Goal: Information Seeking & Learning: Learn about a topic

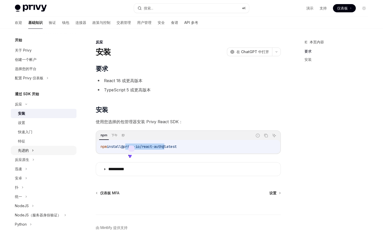
scroll to position [6, 0]
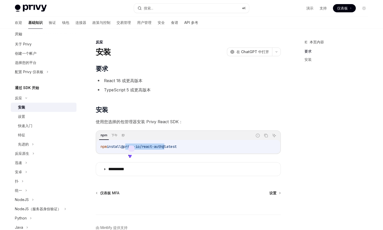
click at [28, 108] on div "安装" at bounding box center [46, 107] width 56 height 6
click at [280, 190] on div "**********" at bounding box center [140, 149] width 284 height 220
click at [272, 192] on font "设置" at bounding box center [273, 193] width 7 height 4
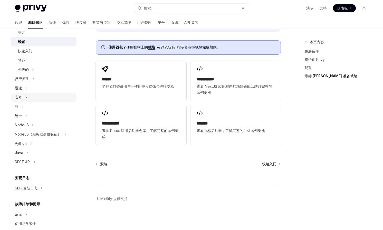
scroll to position [99, 0]
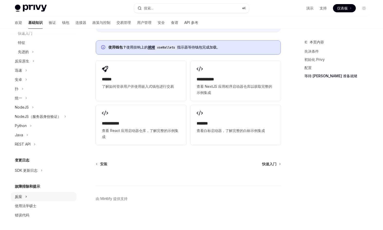
click at [29, 197] on button "反应" at bounding box center [44, 196] width 66 height 9
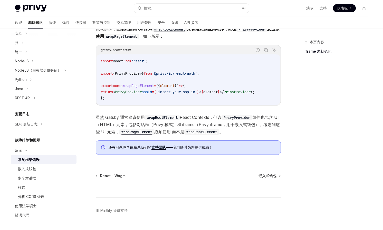
scroll to position [163, 0]
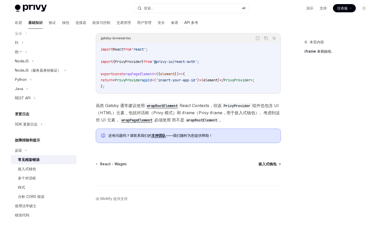
click at [265, 162] on font "嵌入式钱包" at bounding box center [268, 164] width 18 height 4
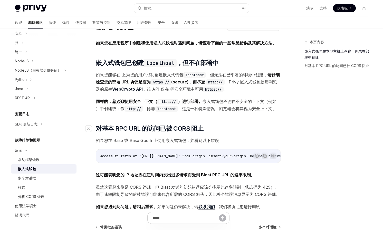
scroll to position [91, 0]
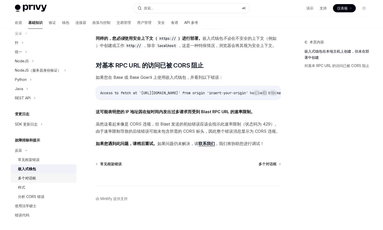
click at [33, 178] on font "多个对话框" at bounding box center [27, 178] width 18 height 4
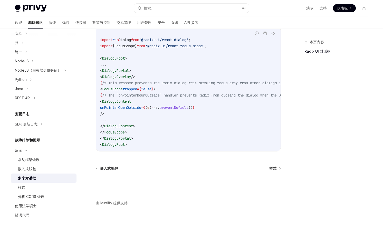
scroll to position [219, 0]
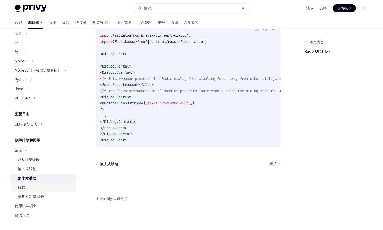
click at [38, 190] on div "样式" at bounding box center [46, 188] width 56 height 6
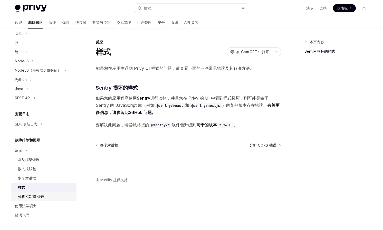
click at [25, 195] on font "分析 CORS 错误" at bounding box center [31, 197] width 26 height 4
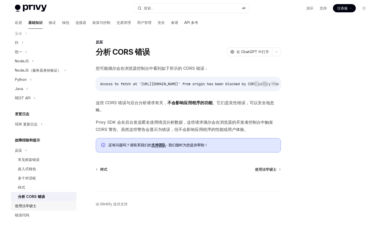
click at [29, 208] on div "使用法学硕士" at bounding box center [26, 206] width 22 height 6
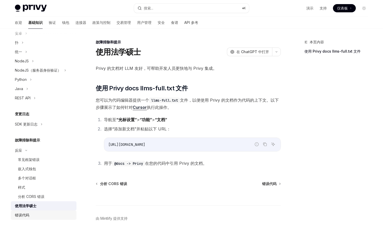
click at [21, 216] on font "错误代码" at bounding box center [22, 215] width 14 height 4
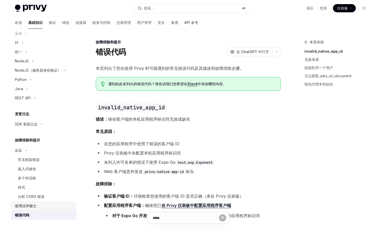
click at [31, 205] on font "使用法学硕士" at bounding box center [26, 206] width 22 height 4
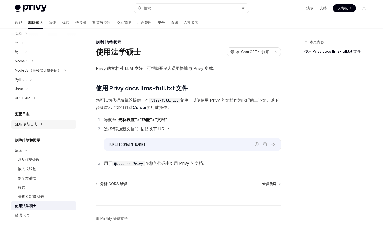
click at [40, 127] on button "SDK 更新日志" at bounding box center [44, 124] width 66 height 9
type textarea "*"
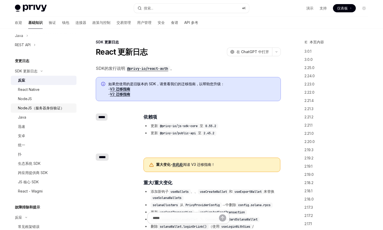
scroll to position [251, 0]
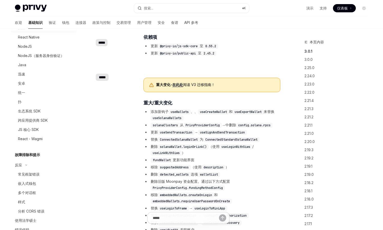
scroll to position [80, 0]
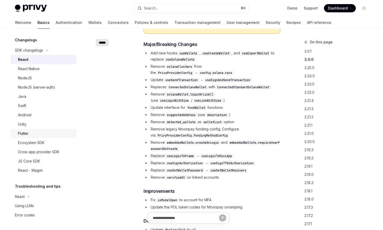
scroll to position [139, 0]
click at [23, 196] on div "React" at bounding box center [20, 197] width 10 height 6
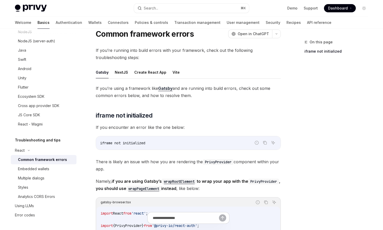
scroll to position [20, 0]
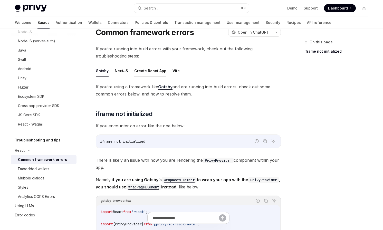
click at [146, 72] on button "Create React App" at bounding box center [150, 71] width 32 height 12
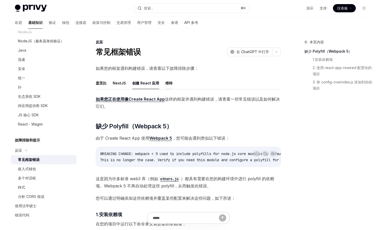
click at [168, 82] on font "维特" at bounding box center [168, 83] width 7 height 4
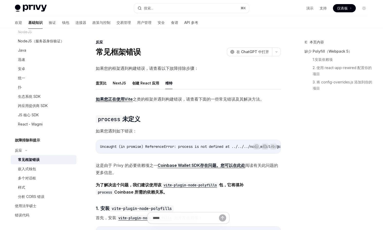
click at [156, 86] on font "创建 React 应用" at bounding box center [145, 83] width 27 height 6
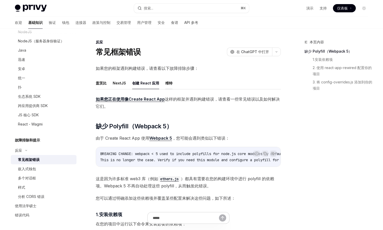
click at [168, 84] on font "维特" at bounding box center [168, 83] width 7 height 4
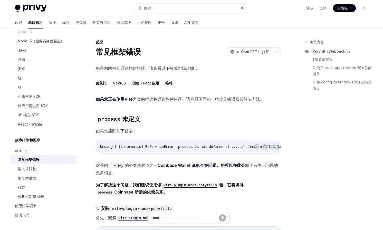
click at [142, 83] on font "创建 React 应用" at bounding box center [145, 83] width 27 height 4
type textarea "*"
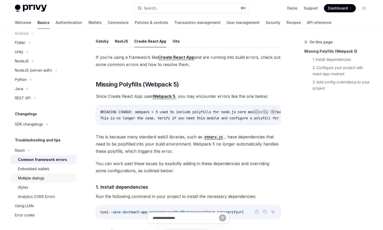
scroll to position [50, 0]
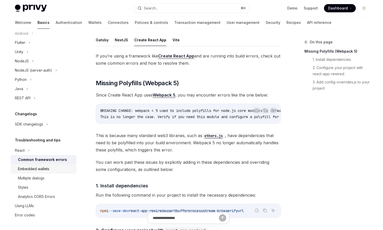
click at [42, 168] on div "Embedded wallets" at bounding box center [33, 169] width 31 height 6
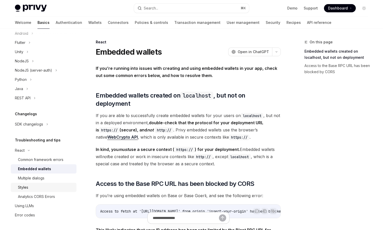
click at [30, 189] on div "Styles" at bounding box center [46, 188] width 56 height 6
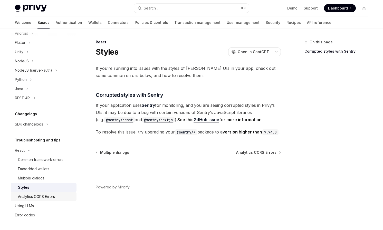
click at [35, 196] on div "Analytics CORS Errors" at bounding box center [36, 197] width 37 height 6
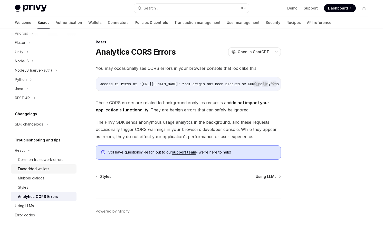
click at [37, 170] on div "Embedded wallets" at bounding box center [33, 169] width 31 height 6
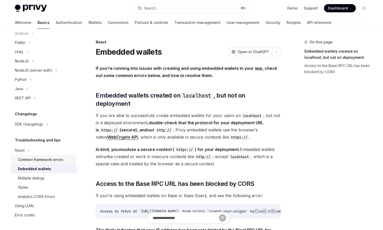
click at [39, 158] on div "Common framework errors" at bounding box center [40, 160] width 45 height 6
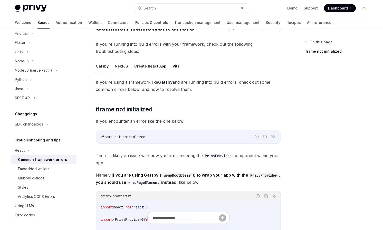
scroll to position [33, 0]
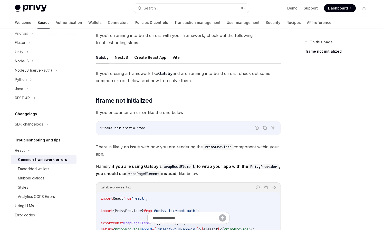
click at [123, 54] on button "NextJS" at bounding box center [121, 57] width 13 height 12
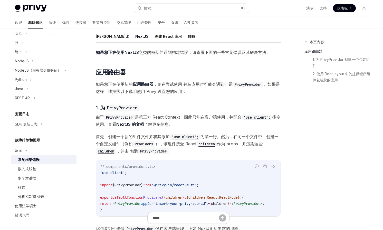
scroll to position [28, 0]
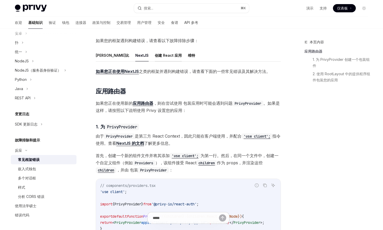
click at [155, 58] on font "创建 React 应用" at bounding box center [168, 55] width 27 height 4
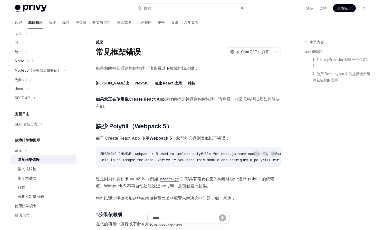
click at [188, 81] on font "维特" at bounding box center [191, 83] width 7 height 4
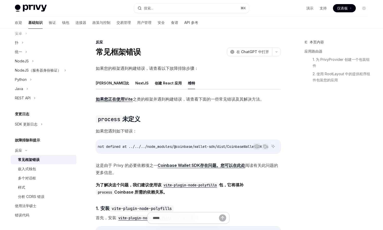
click at [104, 84] on font "盖茨比" at bounding box center [112, 83] width 33 height 4
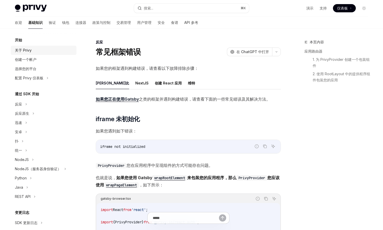
click at [41, 52] on div "关于 Privy" at bounding box center [44, 50] width 59 height 6
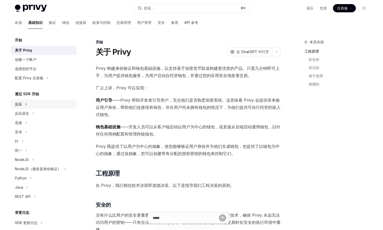
click at [30, 106] on button "反应" at bounding box center [44, 104] width 66 height 9
type textarea "*"
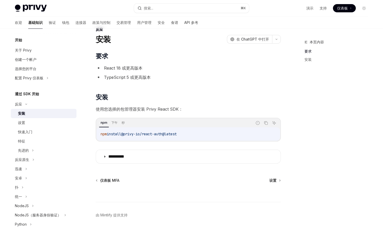
scroll to position [13, 0]
